Goal: Obtain resource: Download file/media

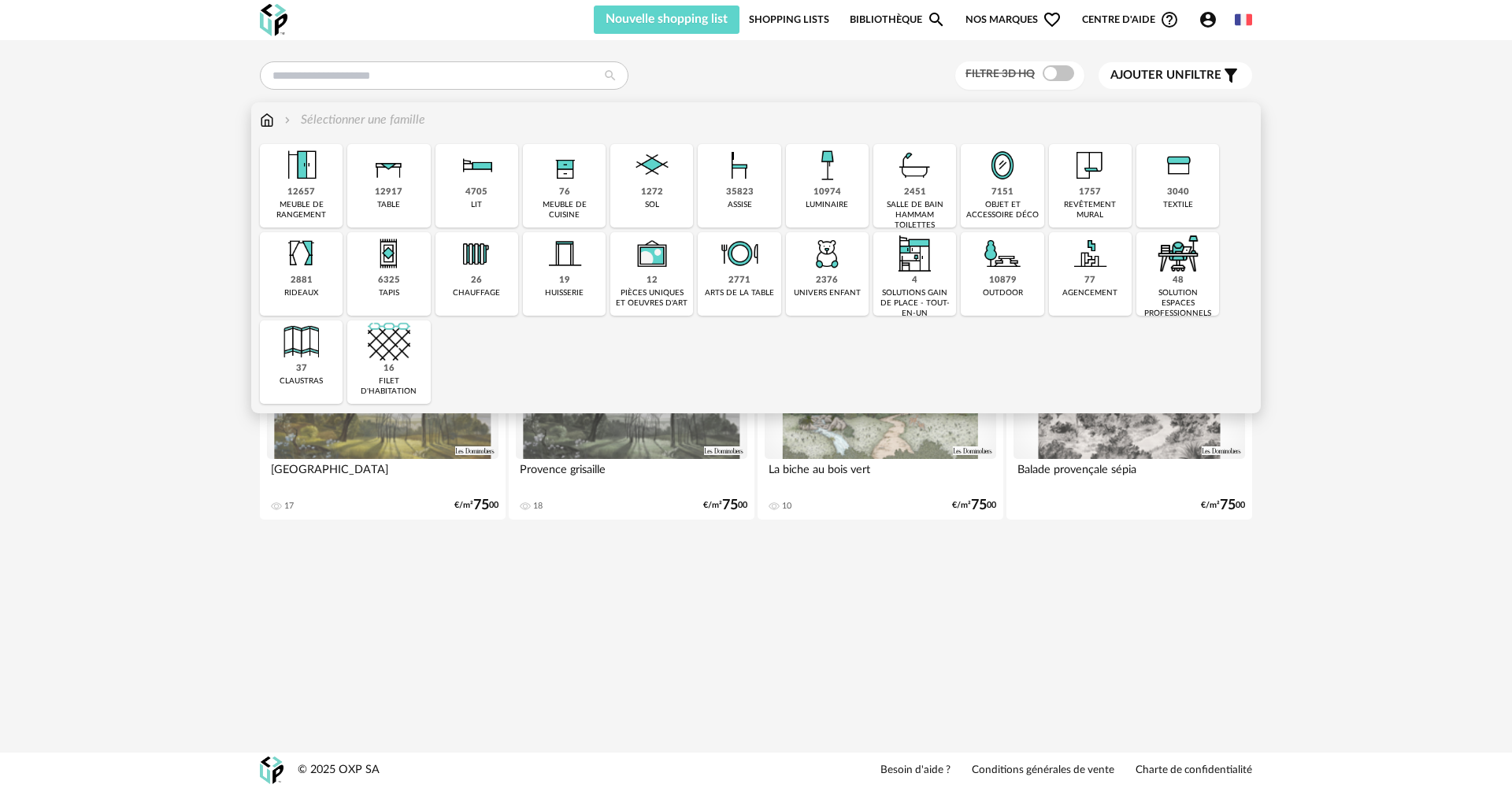
click at [713, 181] on div "35823 assise" at bounding box center [738, 186] width 83 height 84
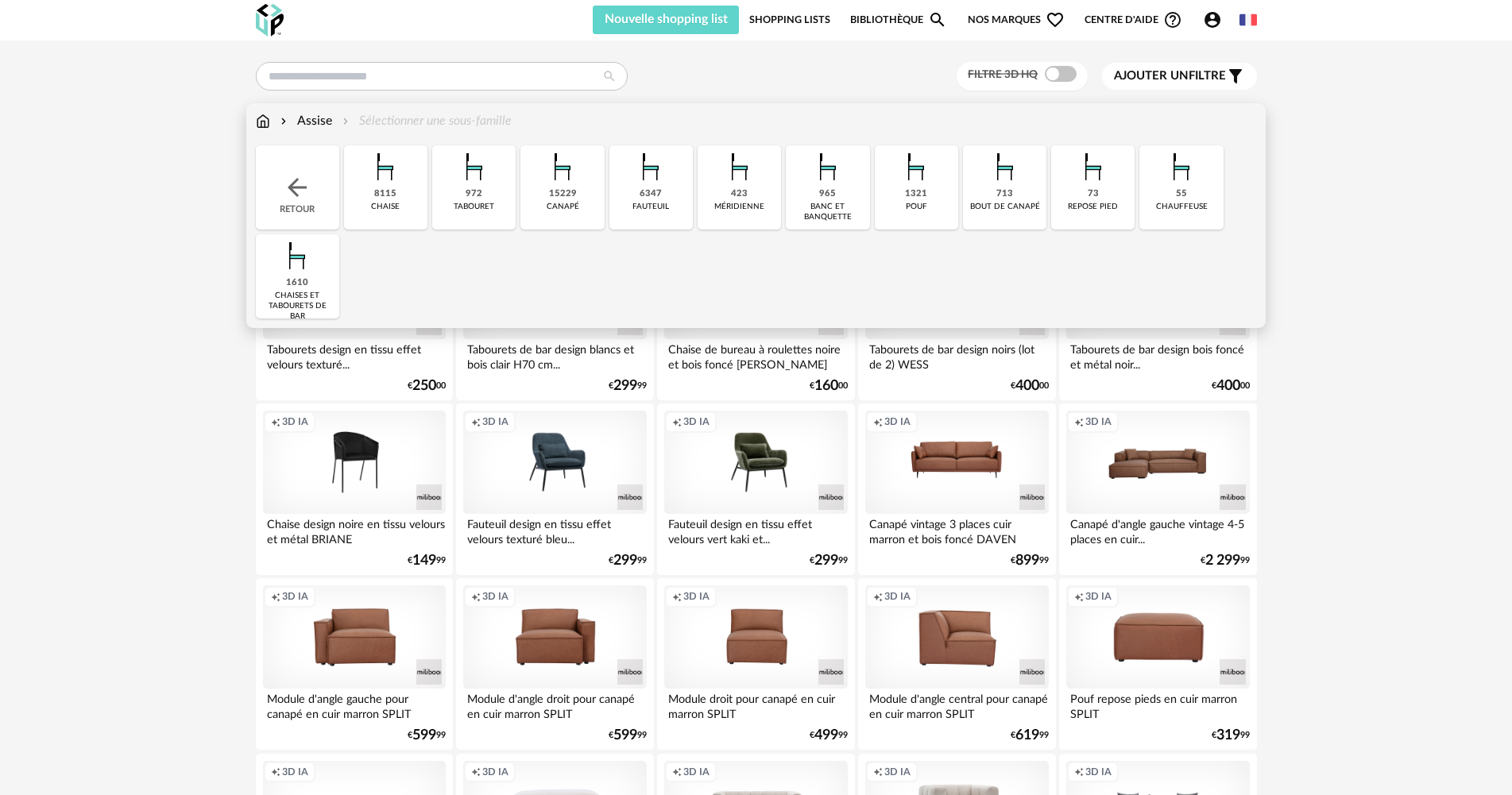
click at [565, 200] on div "15229" at bounding box center [563, 194] width 28 height 12
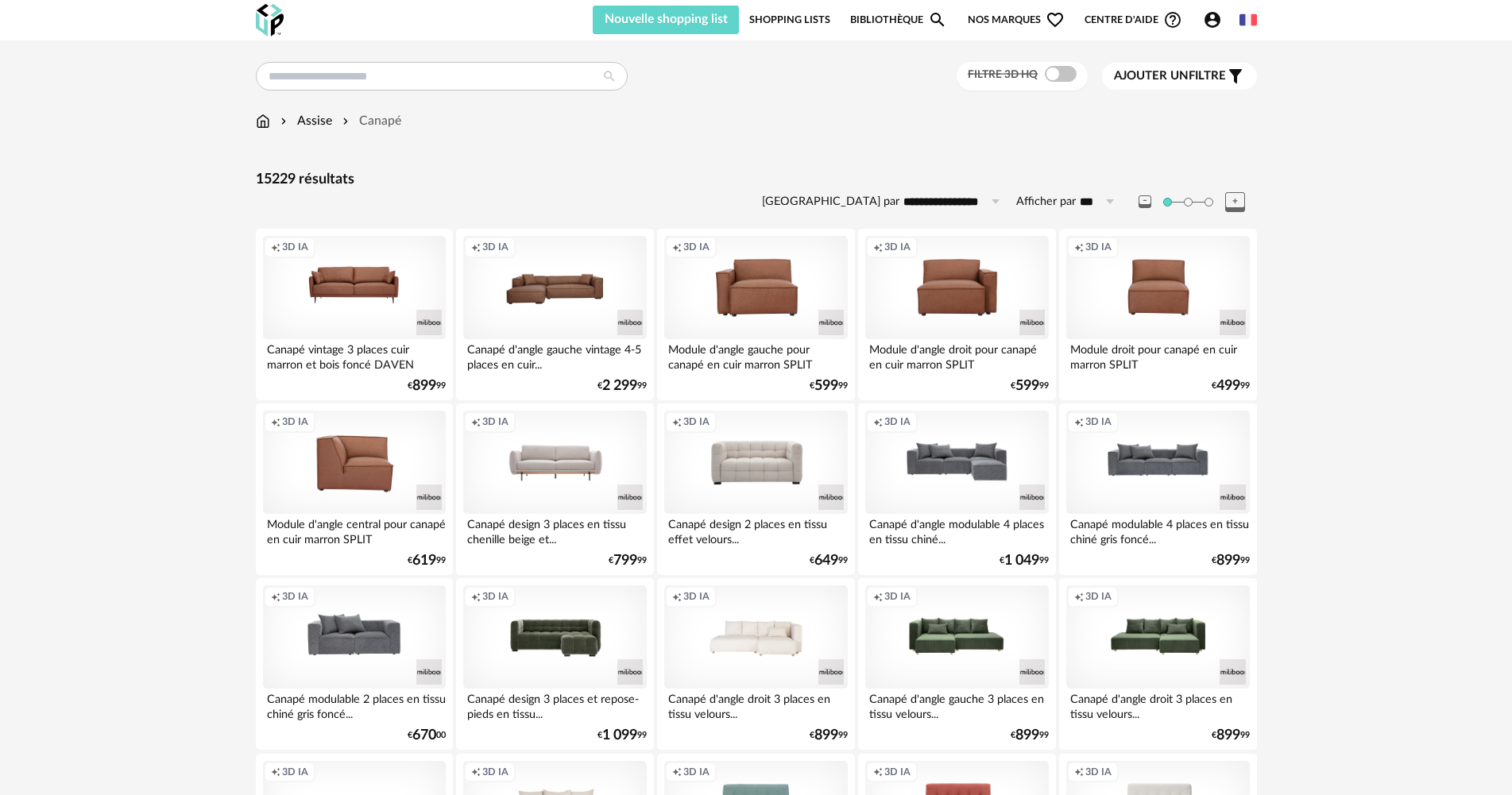
click at [1048, 77] on span at bounding box center [1060, 74] width 32 height 16
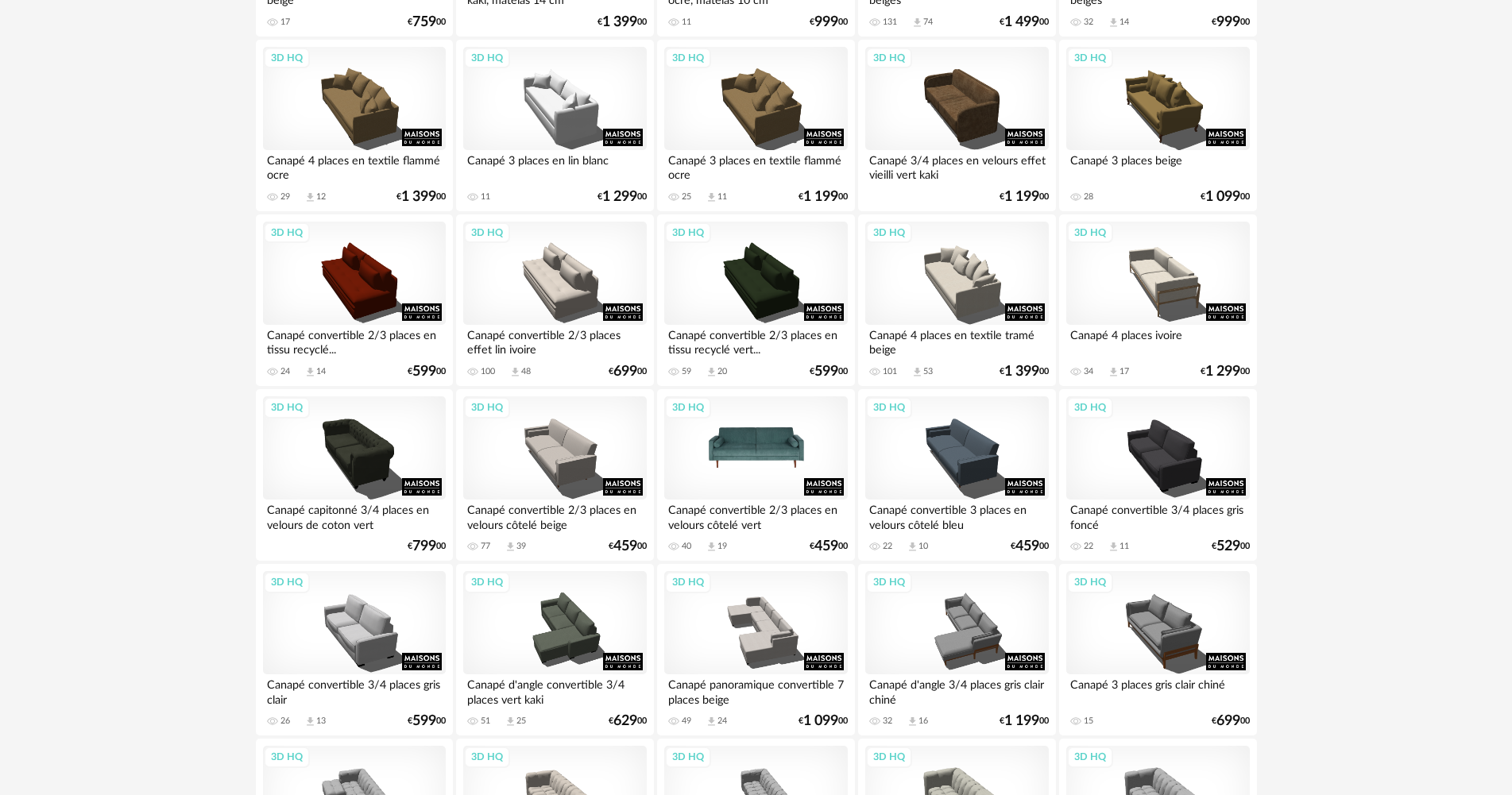
scroll to position [1588, 0]
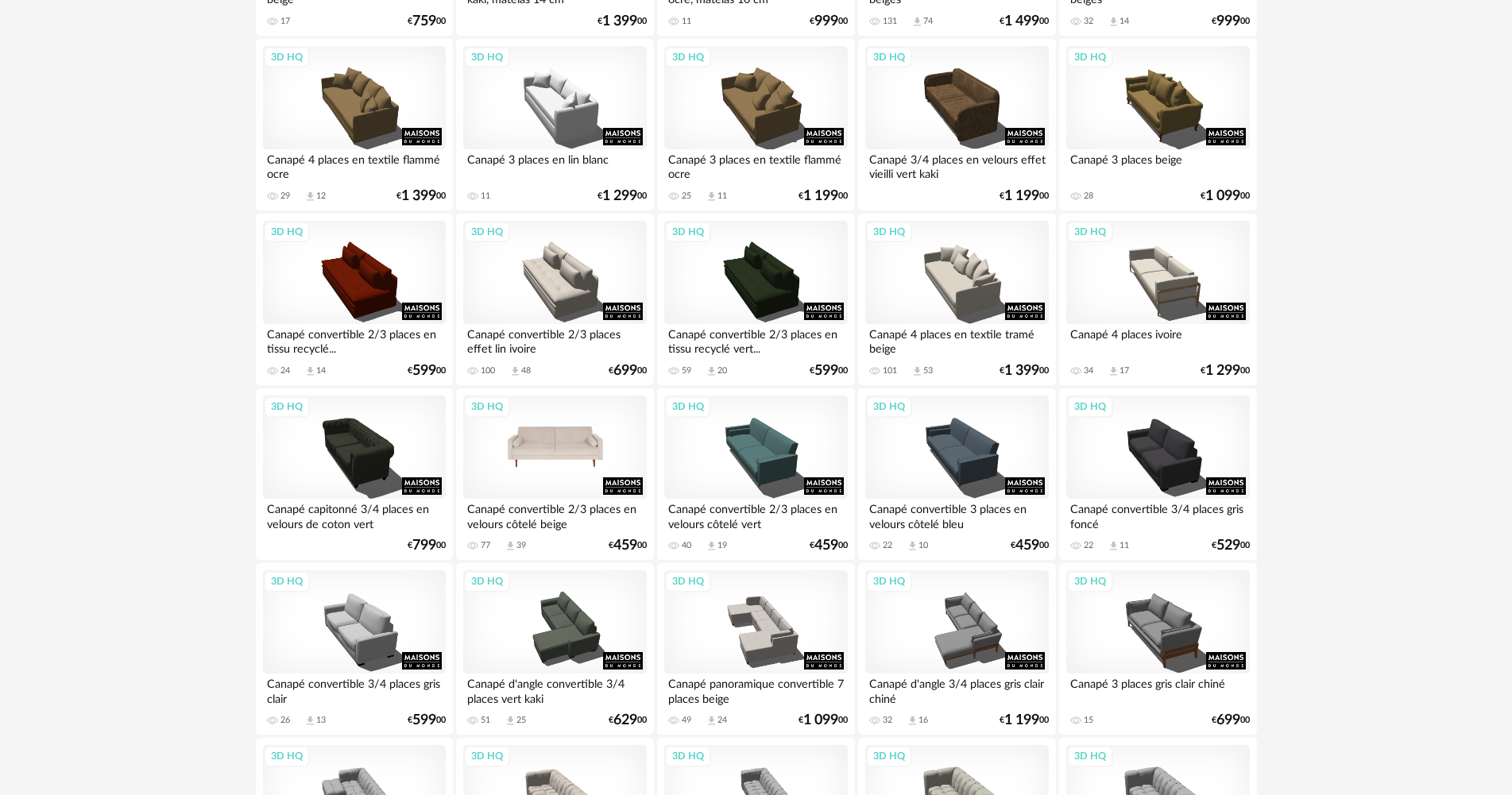
click at [592, 477] on div "3D HQ" at bounding box center [554, 447] width 183 height 103
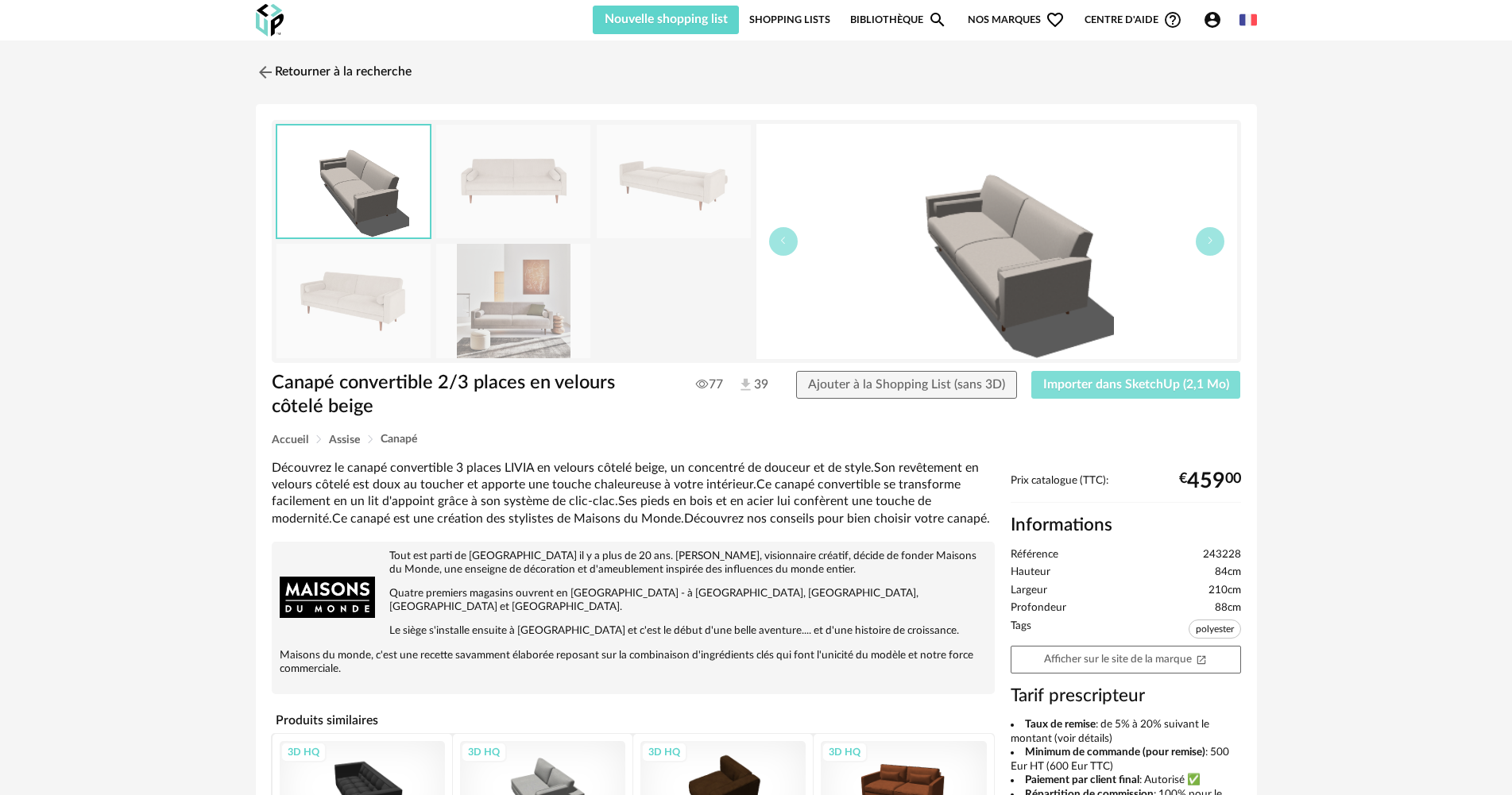
click at [1092, 395] on button "Importer dans SketchUp (2,1 Mo)" at bounding box center [1136, 385] width 210 height 28
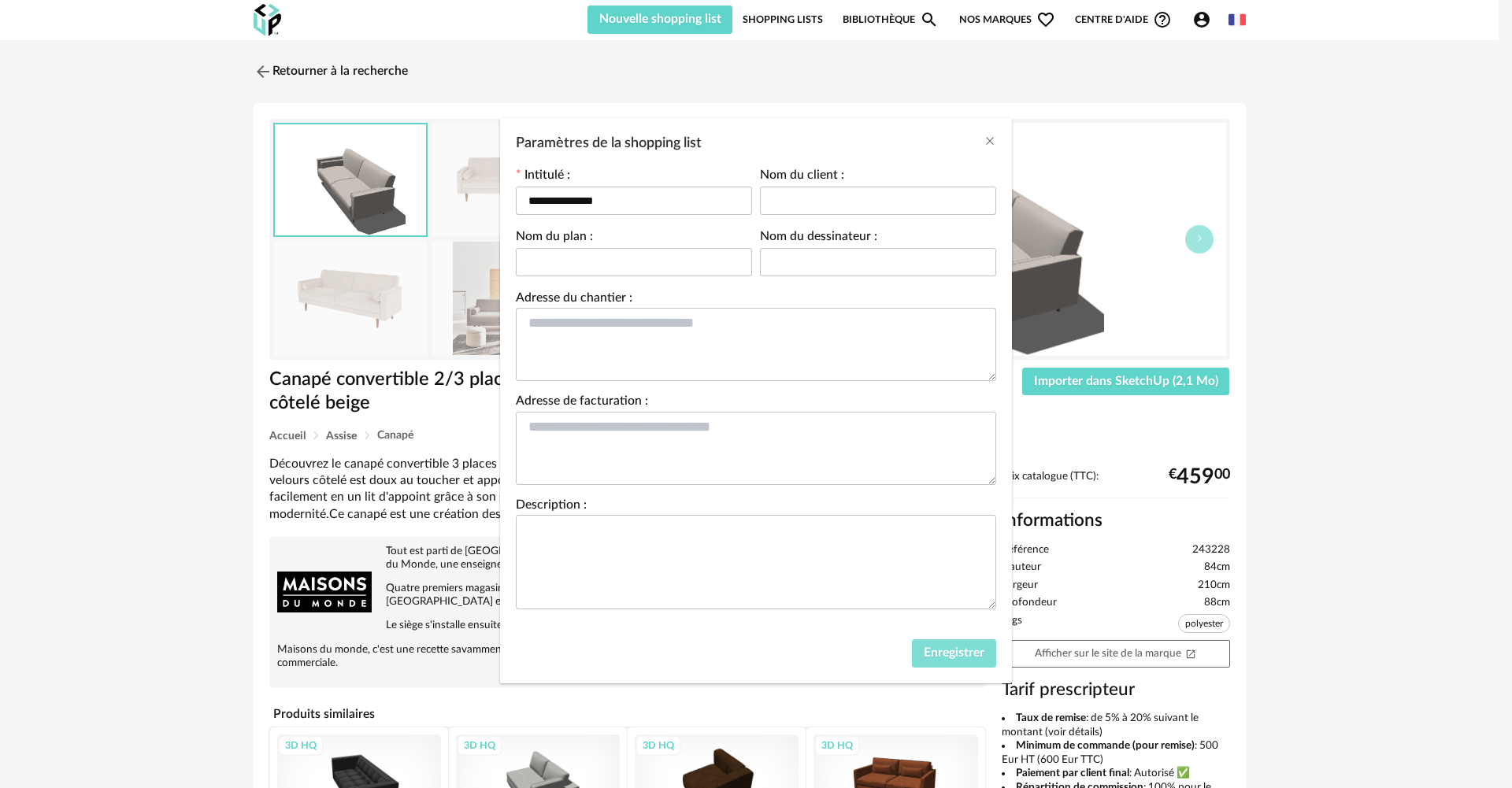
click at [933, 643] on button "Enregistrer" at bounding box center [953, 653] width 85 height 28
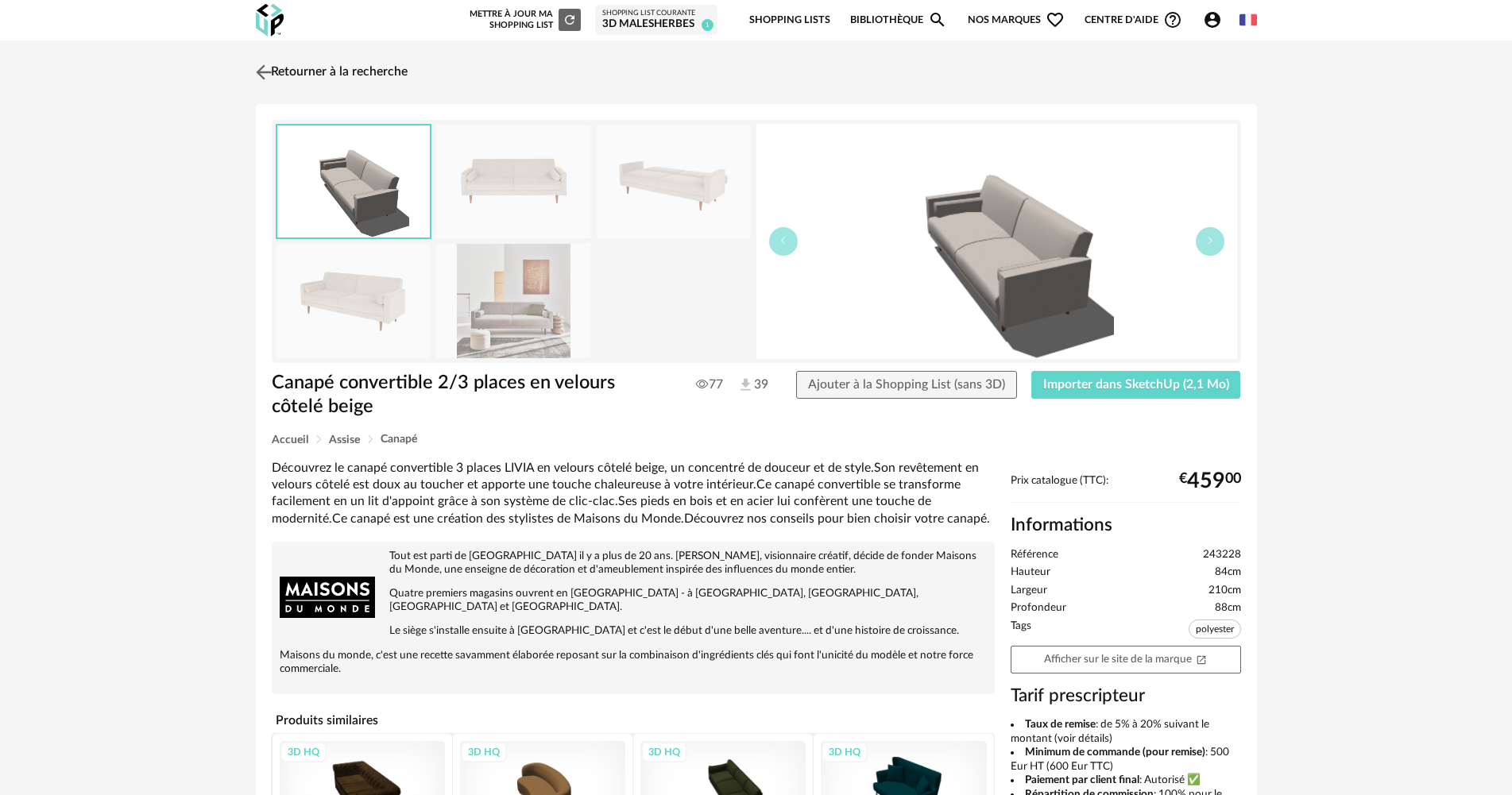
click at [279, 78] on link "Retourner à la recherche" at bounding box center [330, 71] width 156 height 35
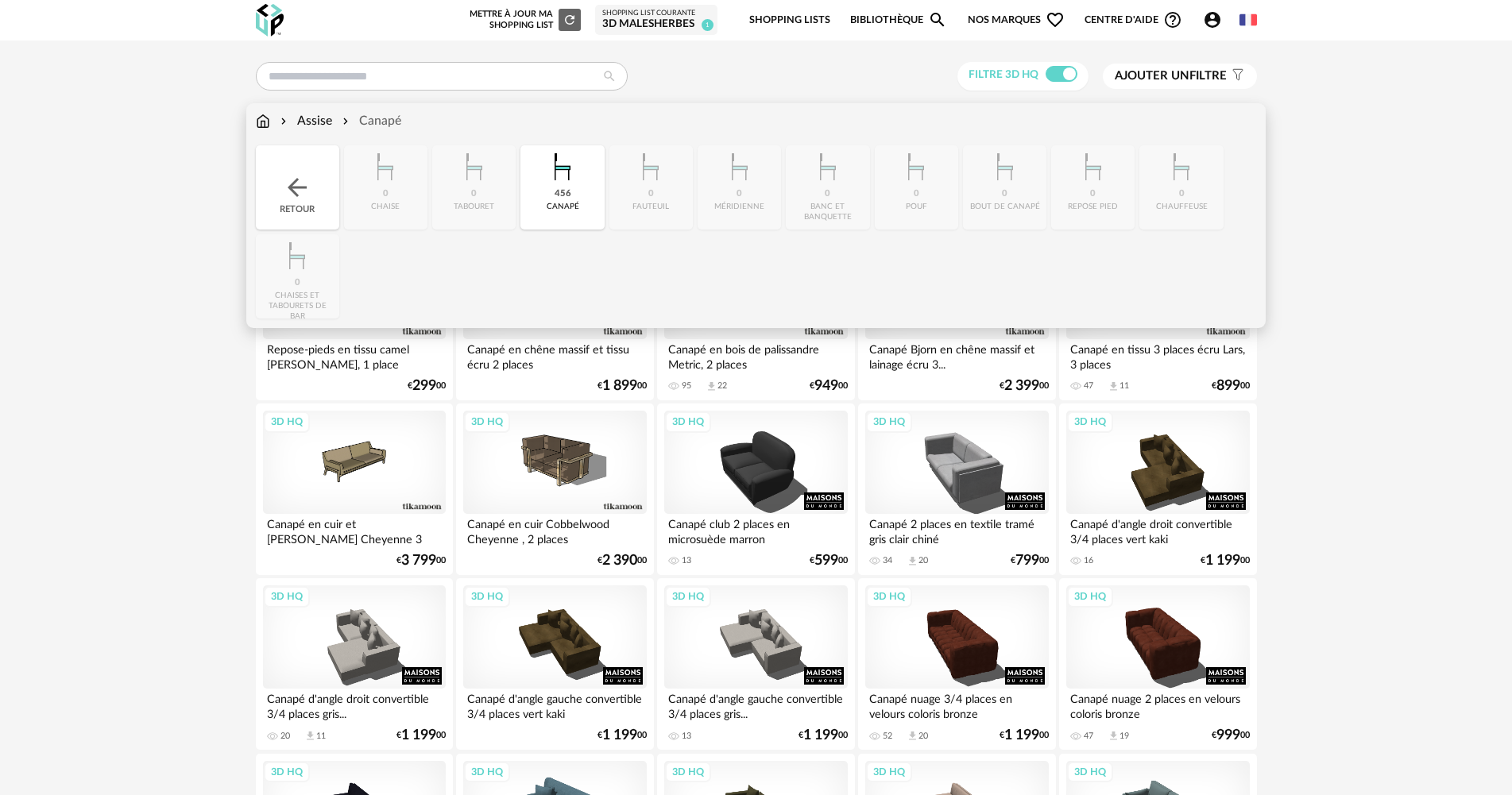
click at [264, 122] on img at bounding box center [263, 121] width 15 height 18
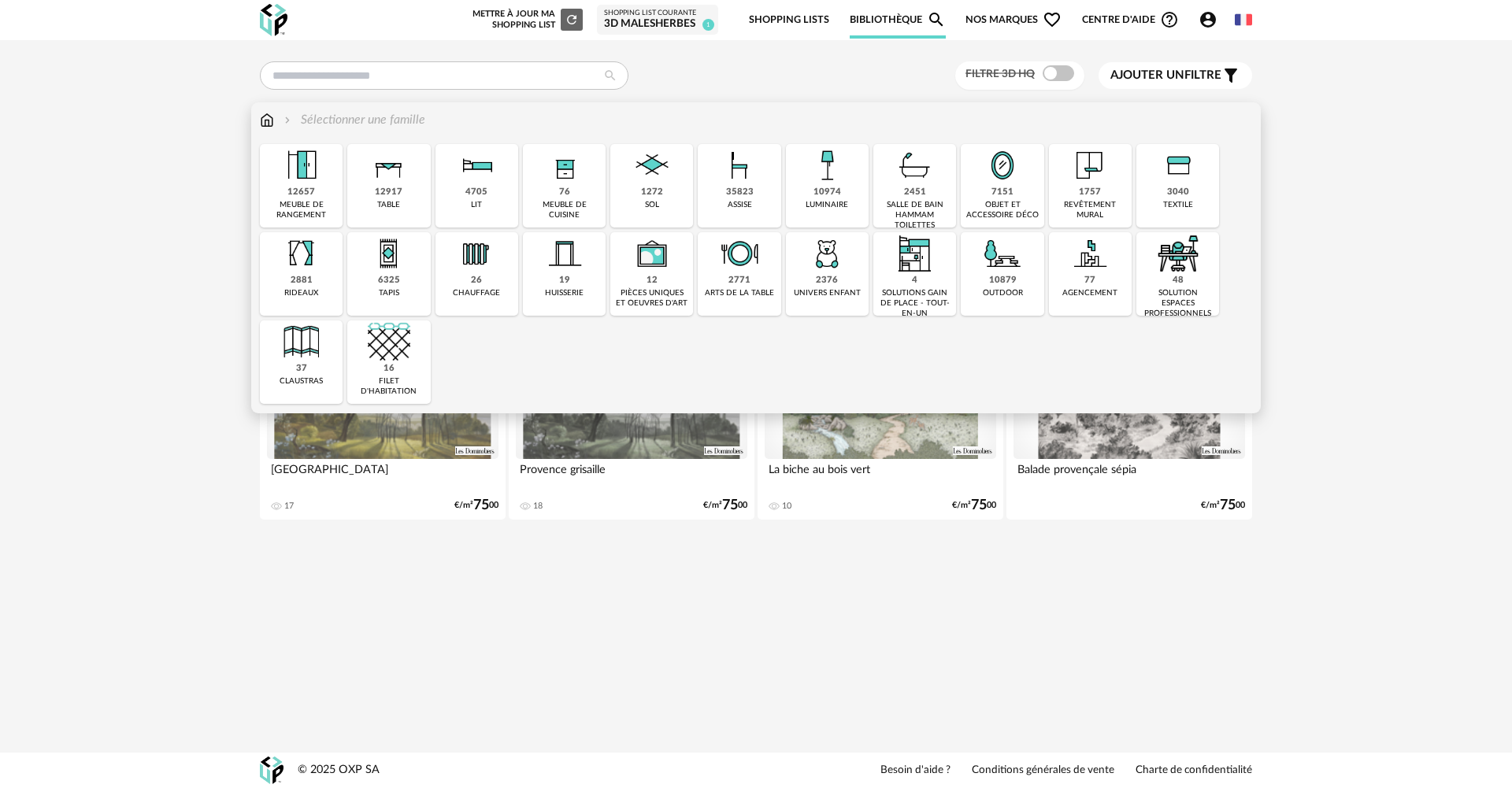
click at [304, 189] on div "12657" at bounding box center [301, 192] width 27 height 12
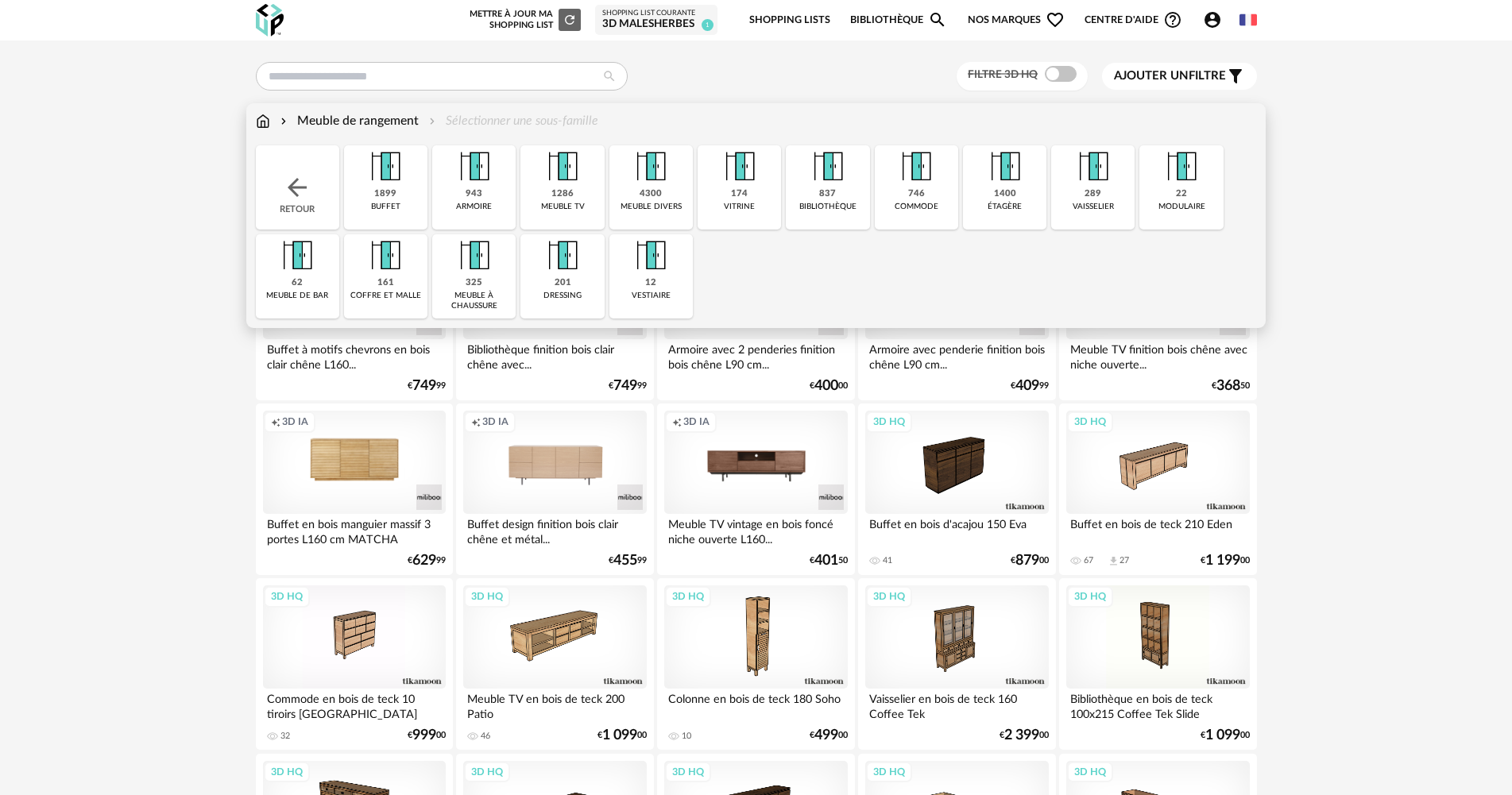
click at [573, 171] on img at bounding box center [562, 166] width 43 height 43
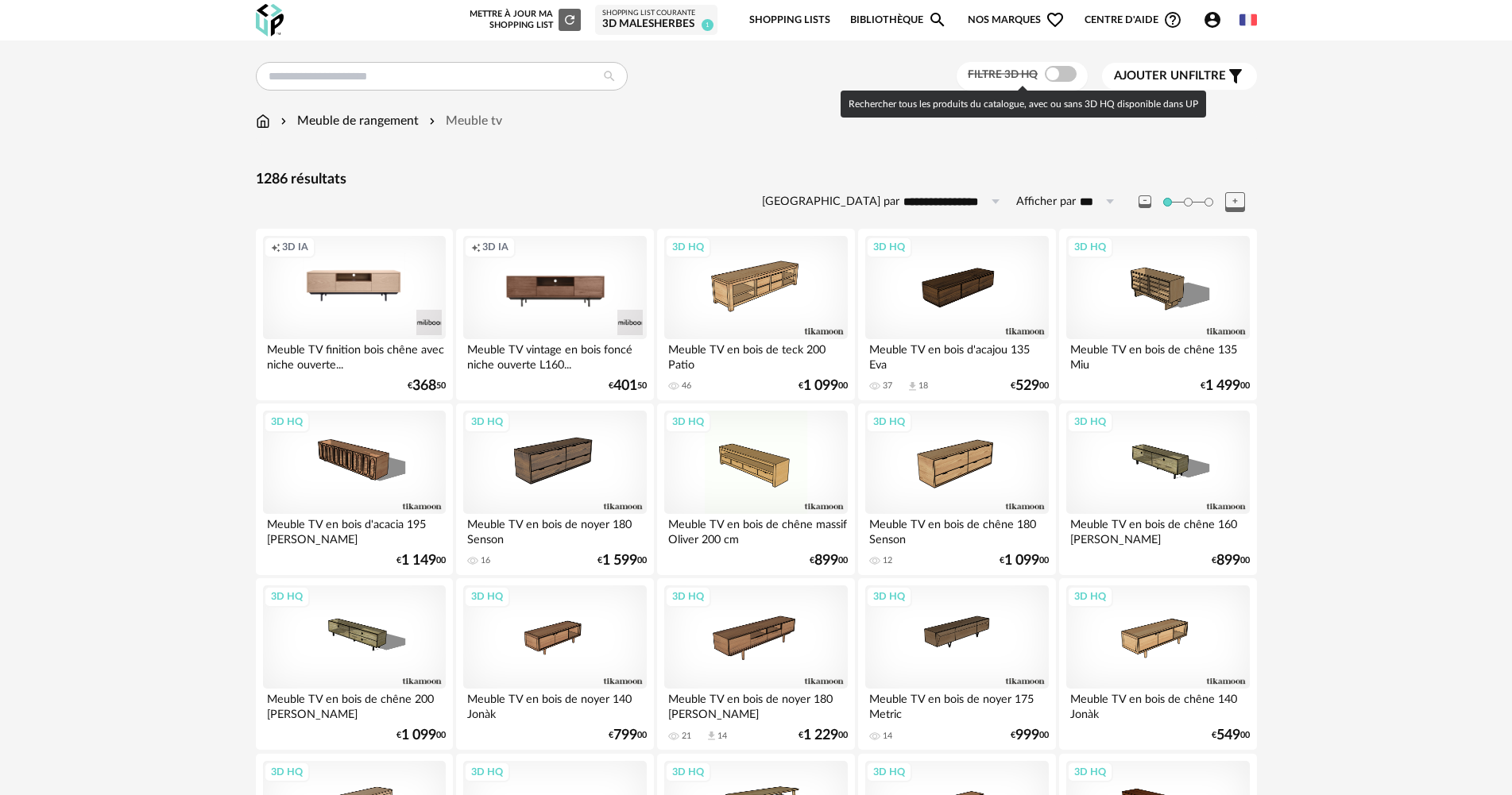
click at [1050, 72] on span at bounding box center [1060, 74] width 32 height 16
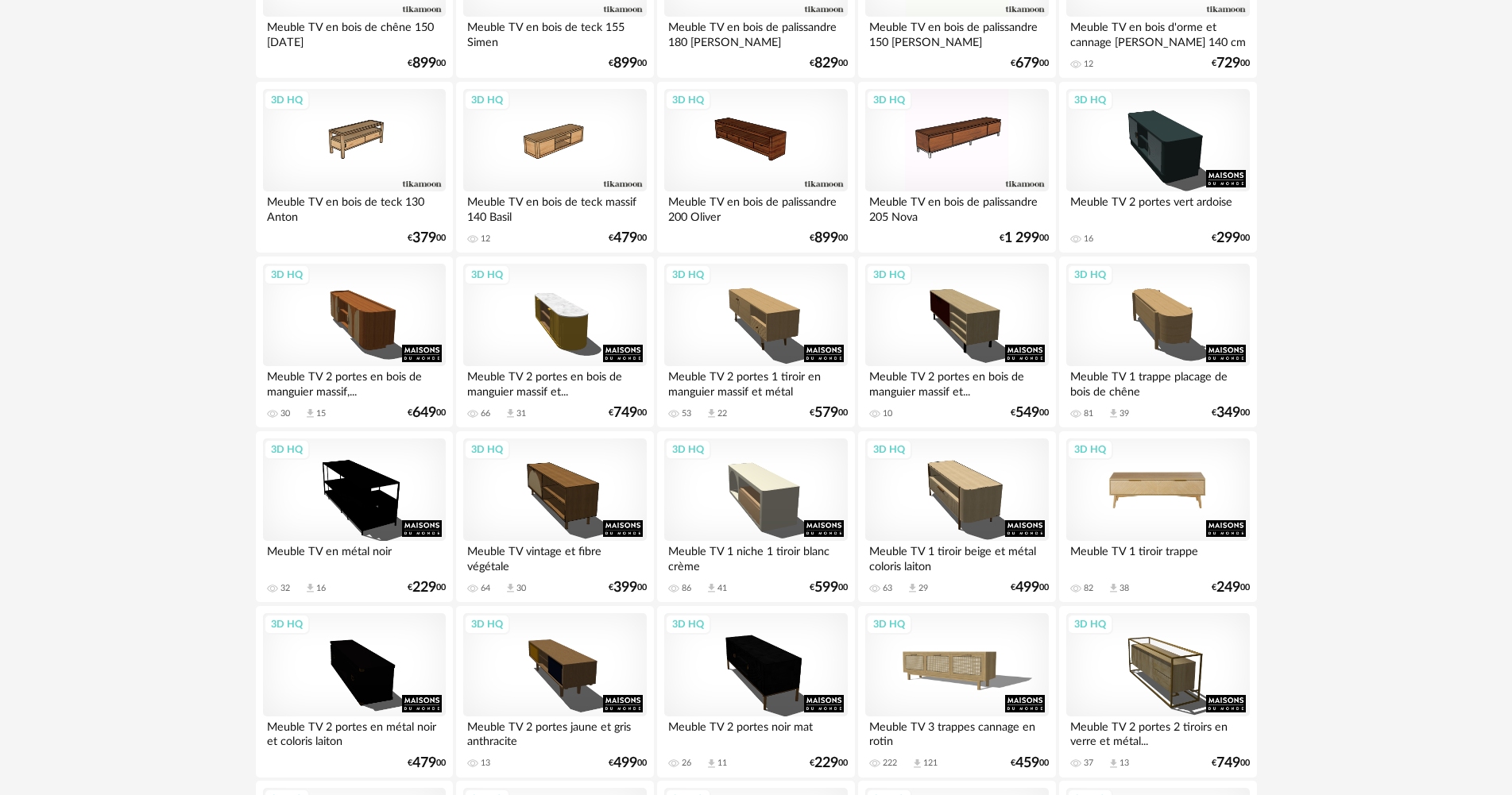
scroll to position [874, 0]
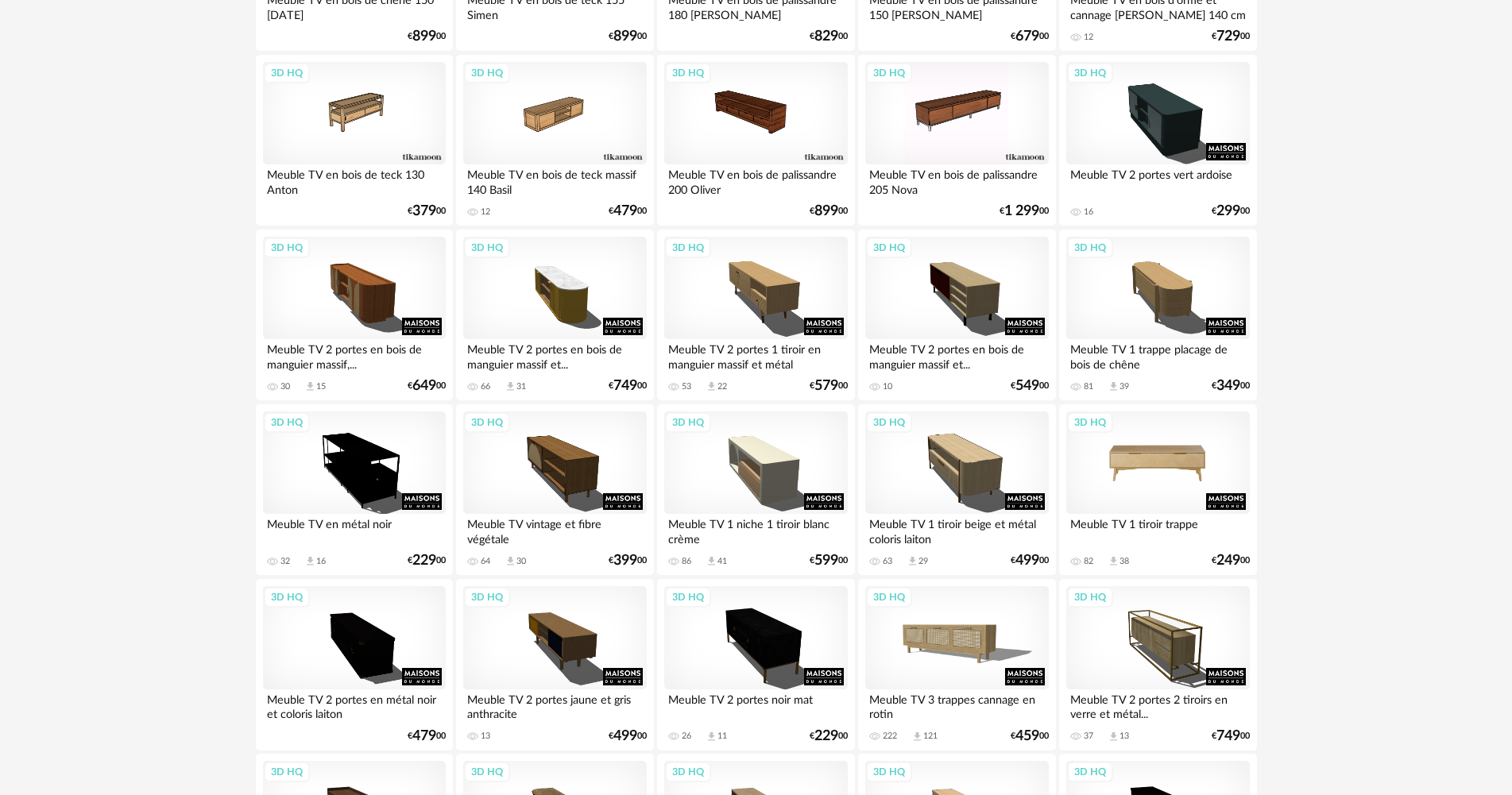
click at [1171, 499] on div "3D HQ" at bounding box center [1157, 463] width 183 height 103
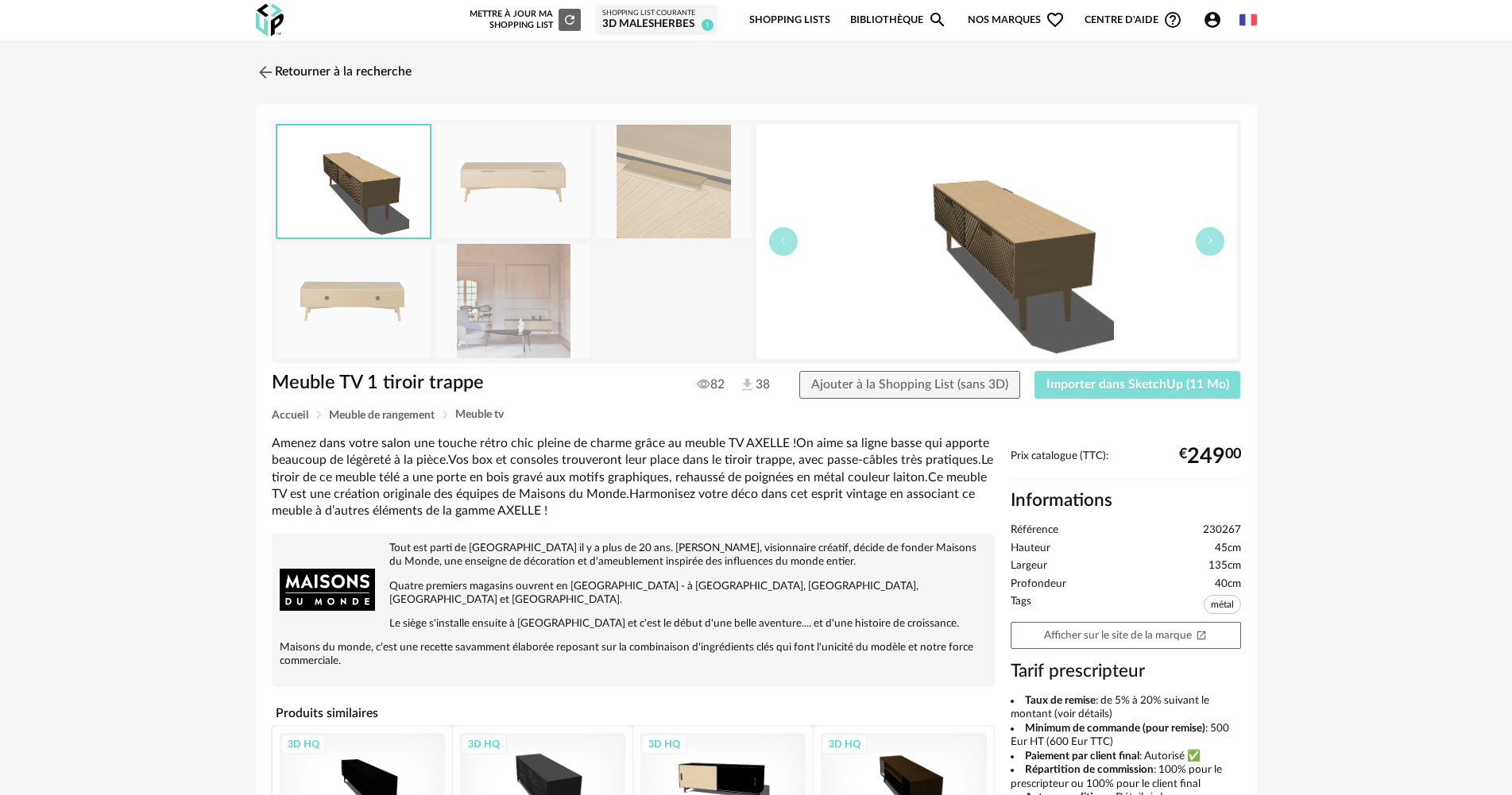
click at [1190, 384] on span "Importer dans SketchUp (11 Mo)" at bounding box center [1137, 385] width 183 height 13
